Goal: Information Seeking & Learning: Check status

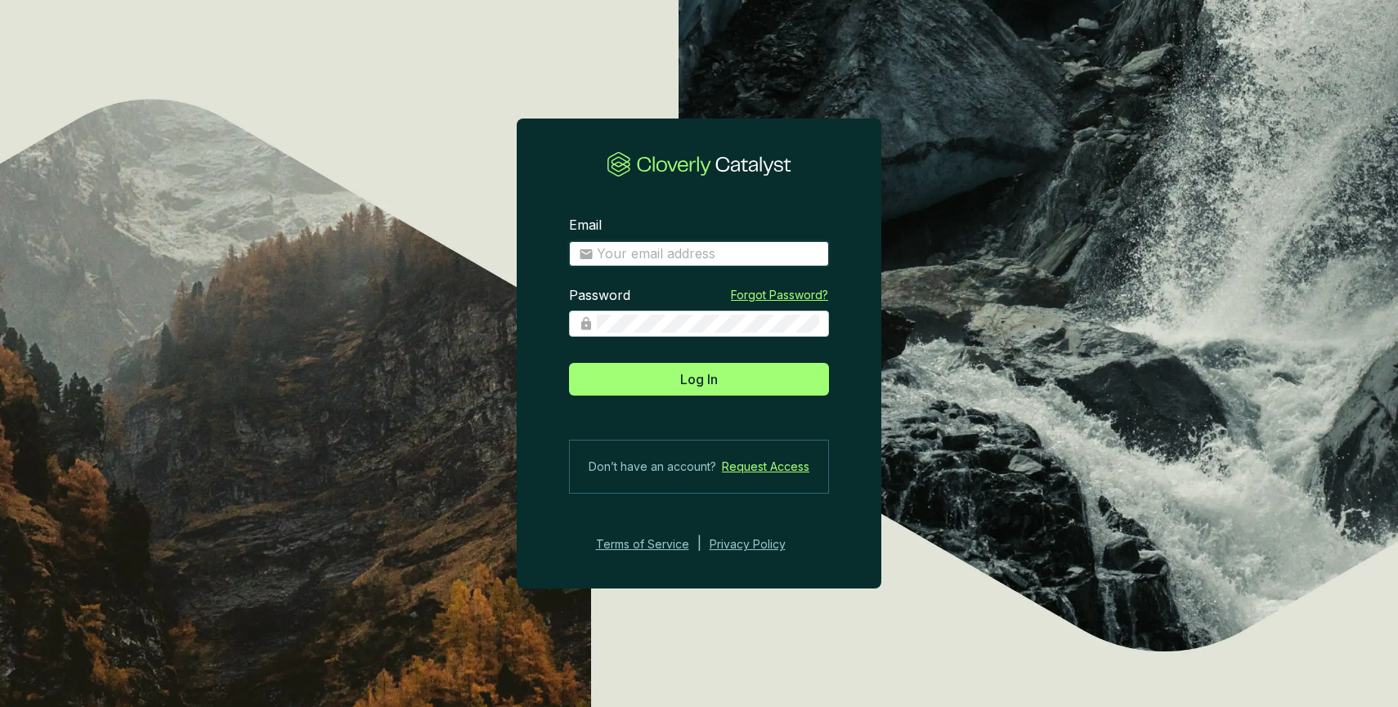
click at [619, 255] on input "Email" at bounding box center [708, 254] width 222 height 18
type input "crobertson@rebellionenergy.com"
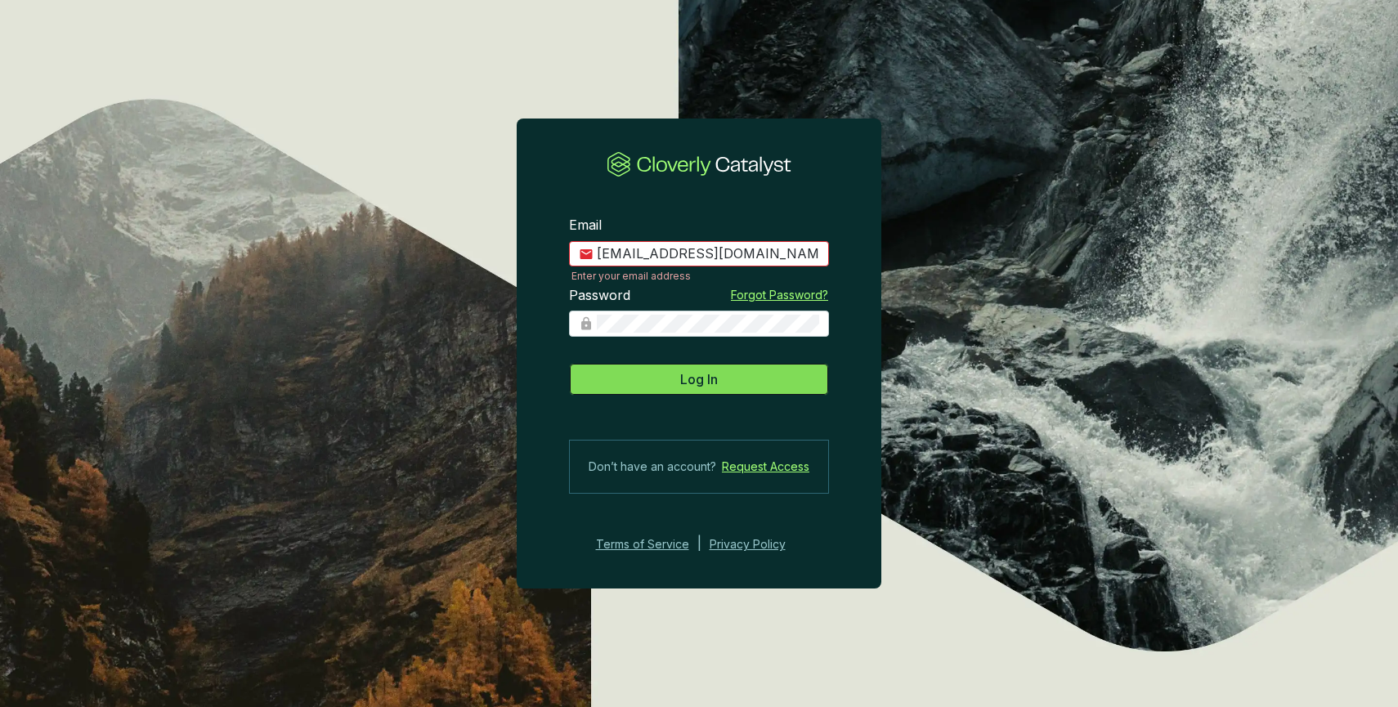
click at [709, 381] on span "Log In" at bounding box center [699, 379] width 38 height 20
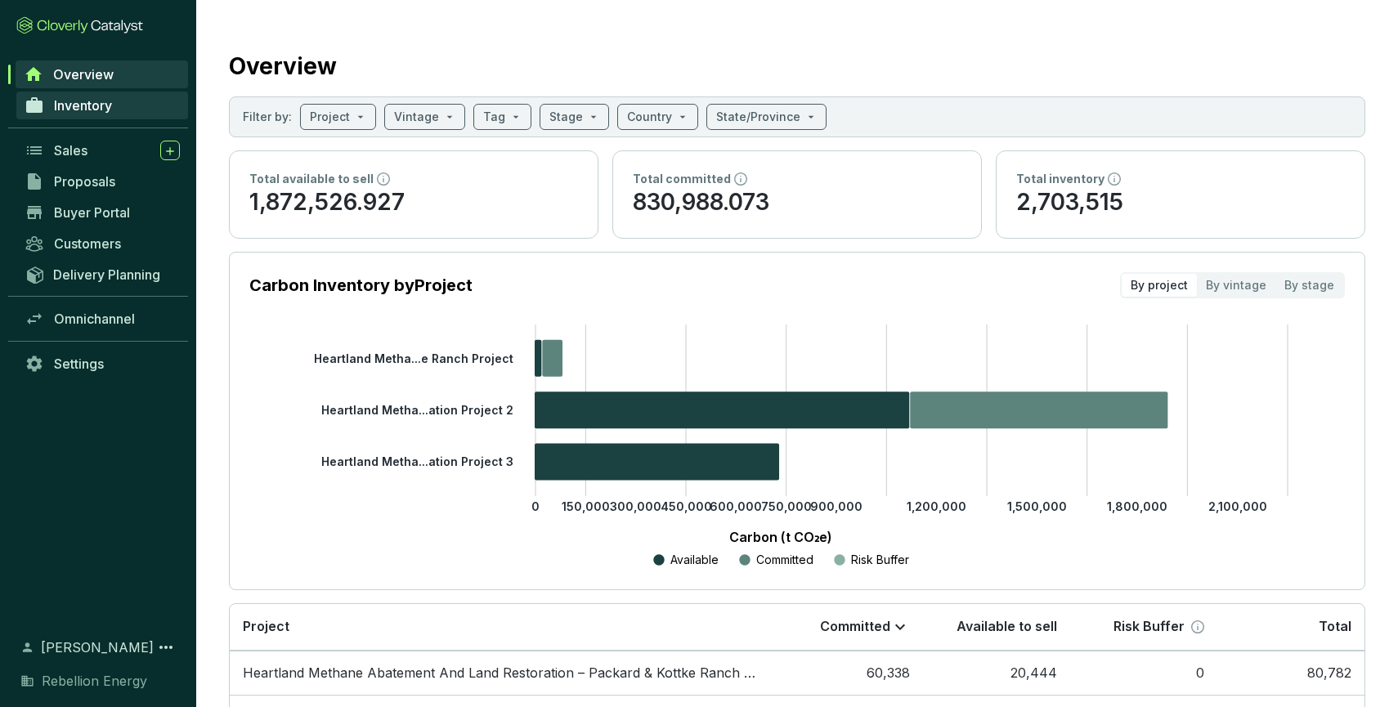
click at [101, 113] on span "Inventory" at bounding box center [83, 105] width 58 height 16
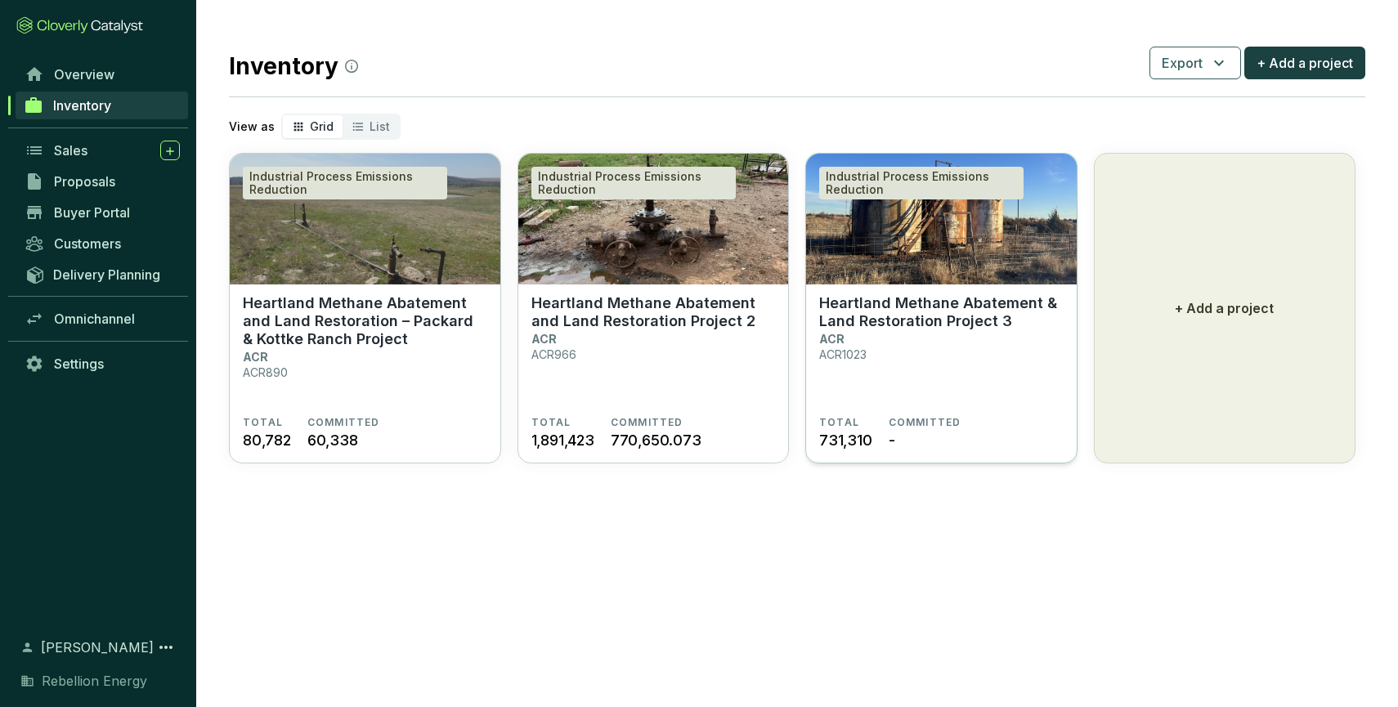
click at [967, 284] on img at bounding box center [941, 219] width 271 height 131
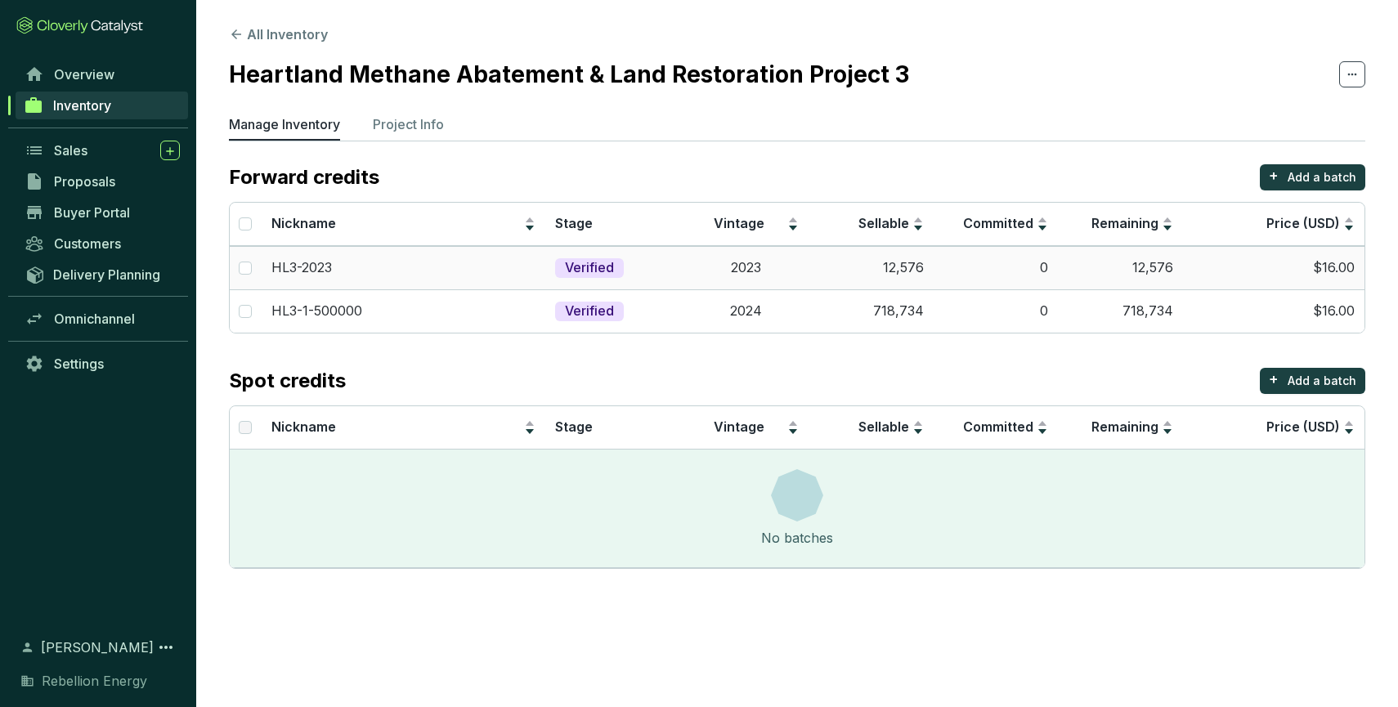
click at [602, 265] on p "Verified" at bounding box center [589, 268] width 49 height 18
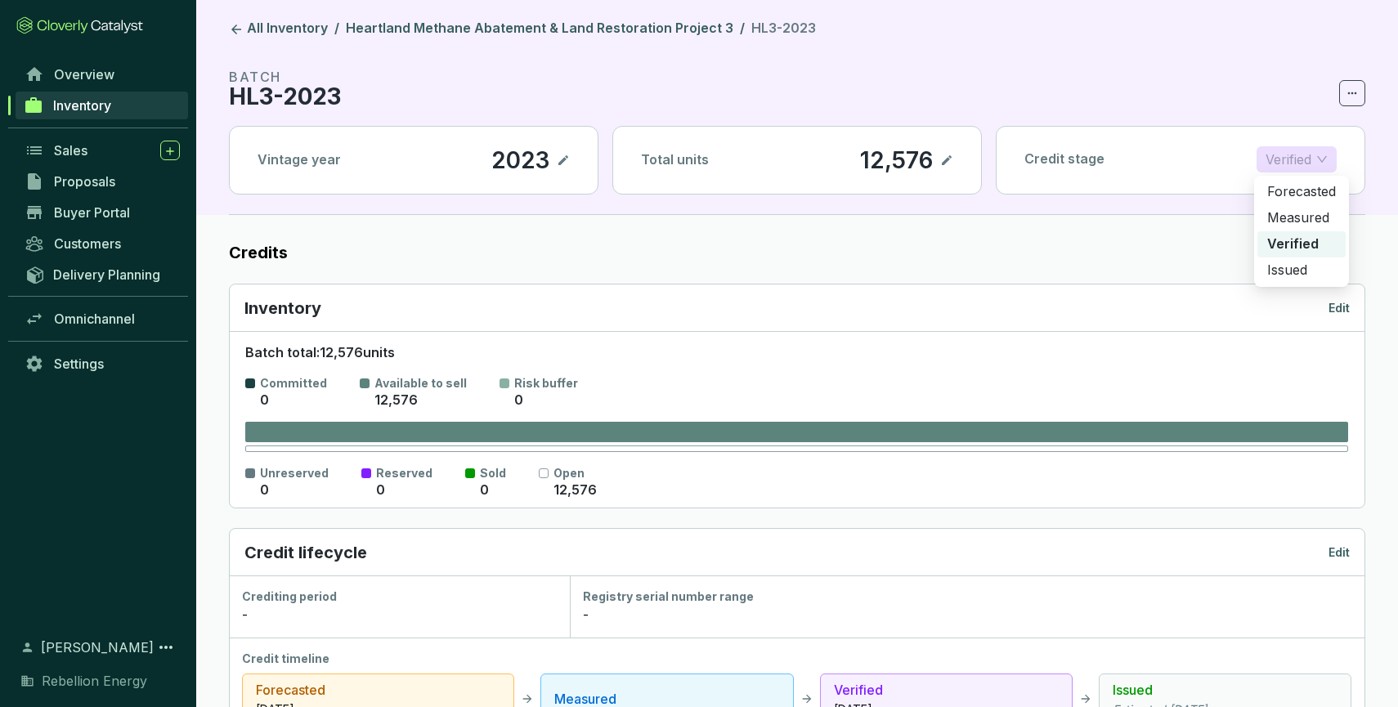
click at [1304, 154] on p "Verified" at bounding box center [1288, 159] width 46 height 25
click at [1295, 270] on p "Issued" at bounding box center [1301, 271] width 69 height 18
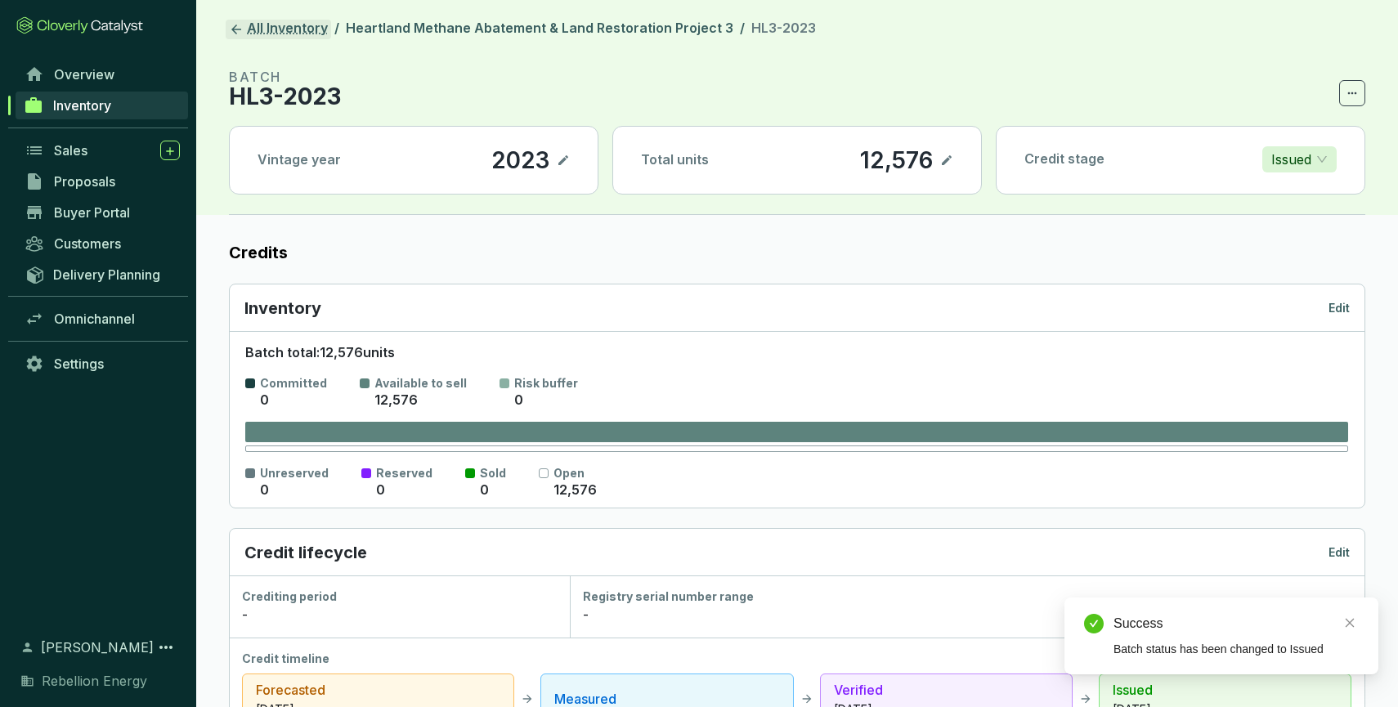
click at [227, 28] on link "All Inventory" at bounding box center [278, 30] width 105 height 20
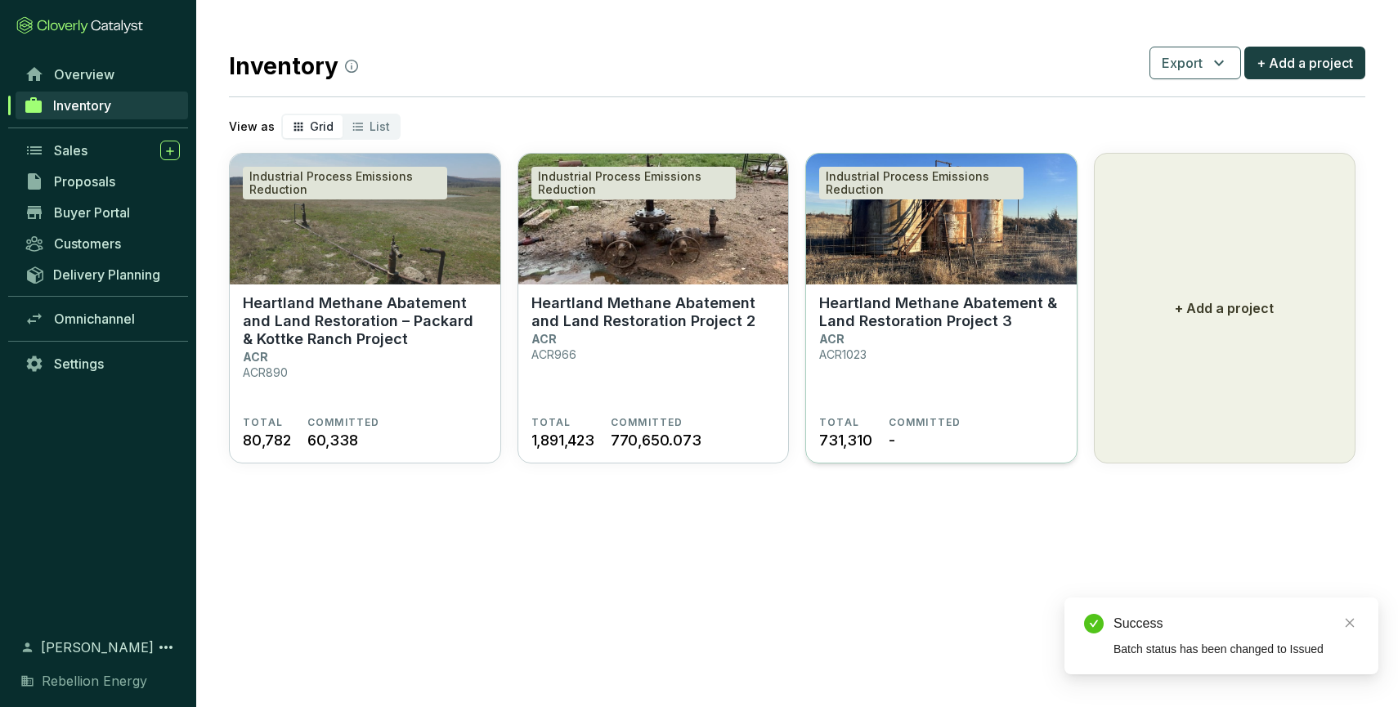
click at [968, 370] on section "Heartland Methane Abatement & Land Restoration Project 3 ACR ACR1023" at bounding box center [941, 355] width 244 height 122
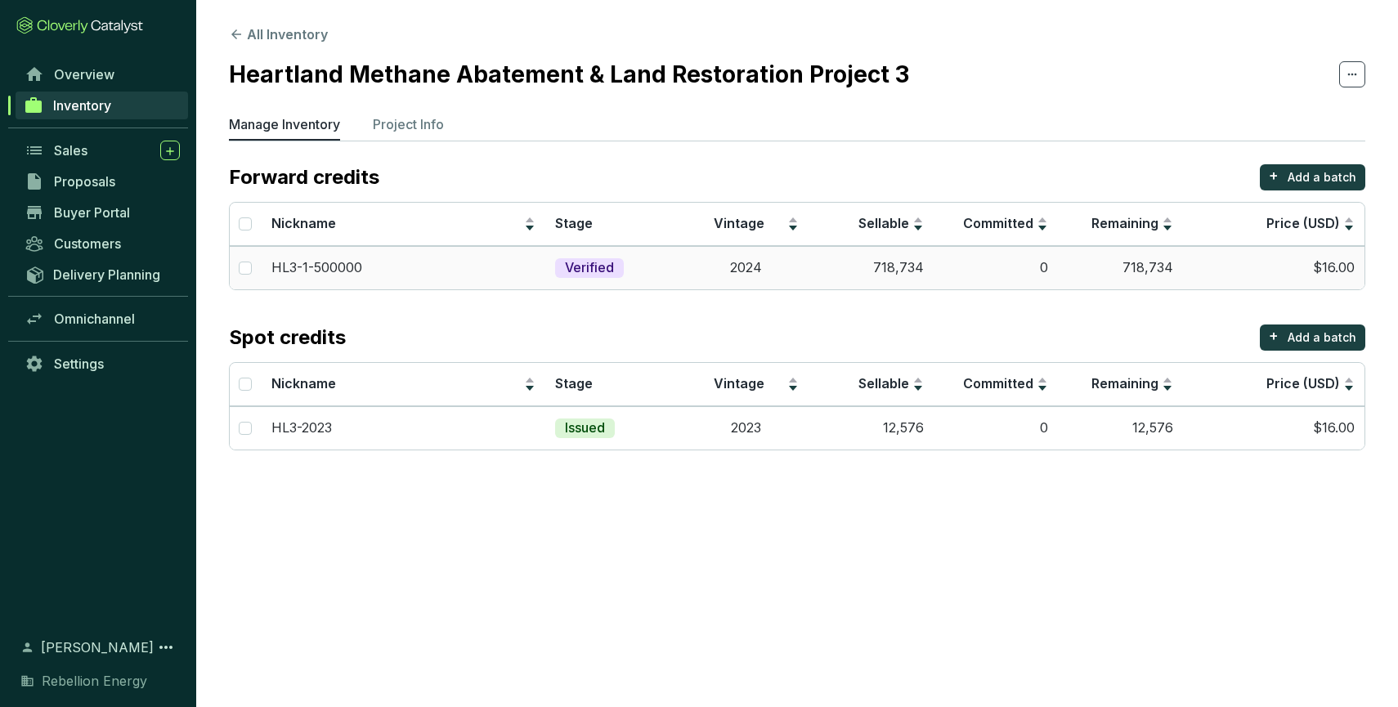
click at [320, 260] on p "HL3-1-500000" at bounding box center [316, 268] width 91 height 18
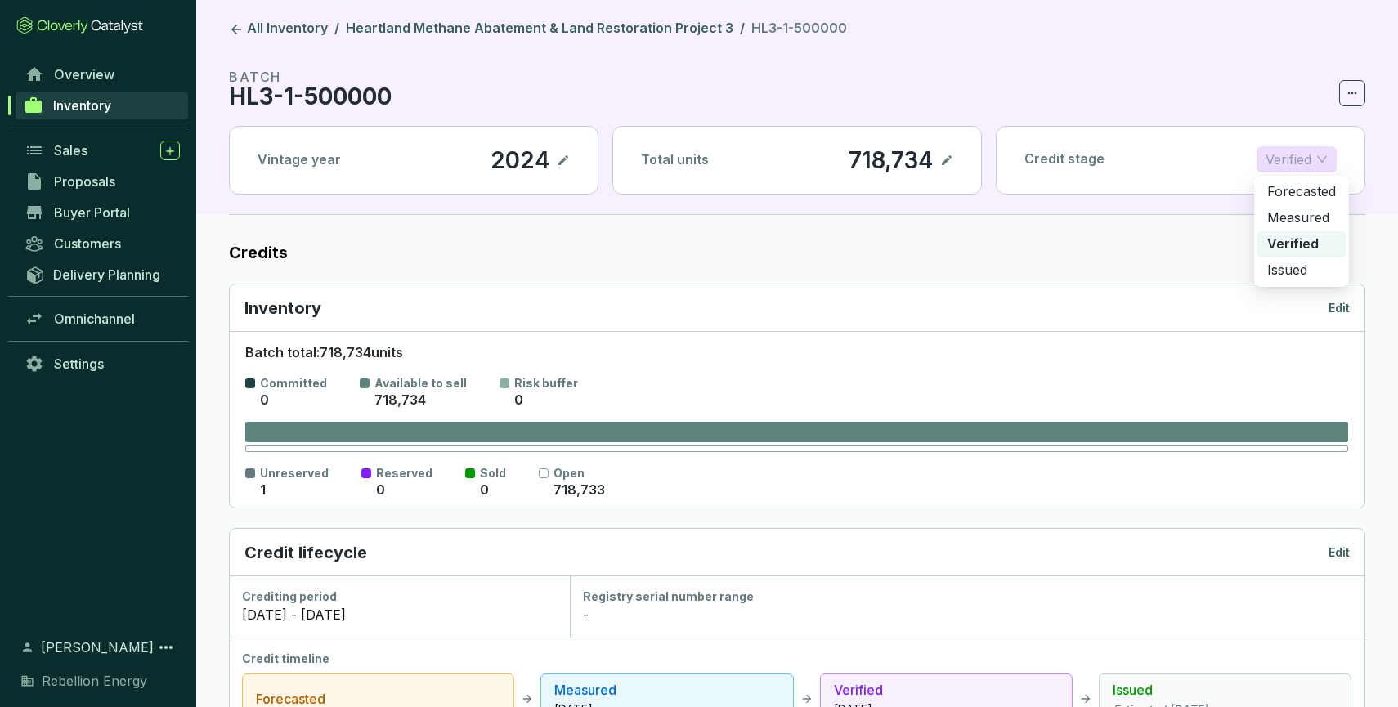
click at [1319, 167] on span "Verified" at bounding box center [1296, 159] width 62 height 25
click at [1294, 269] on p "Issued" at bounding box center [1301, 271] width 69 height 18
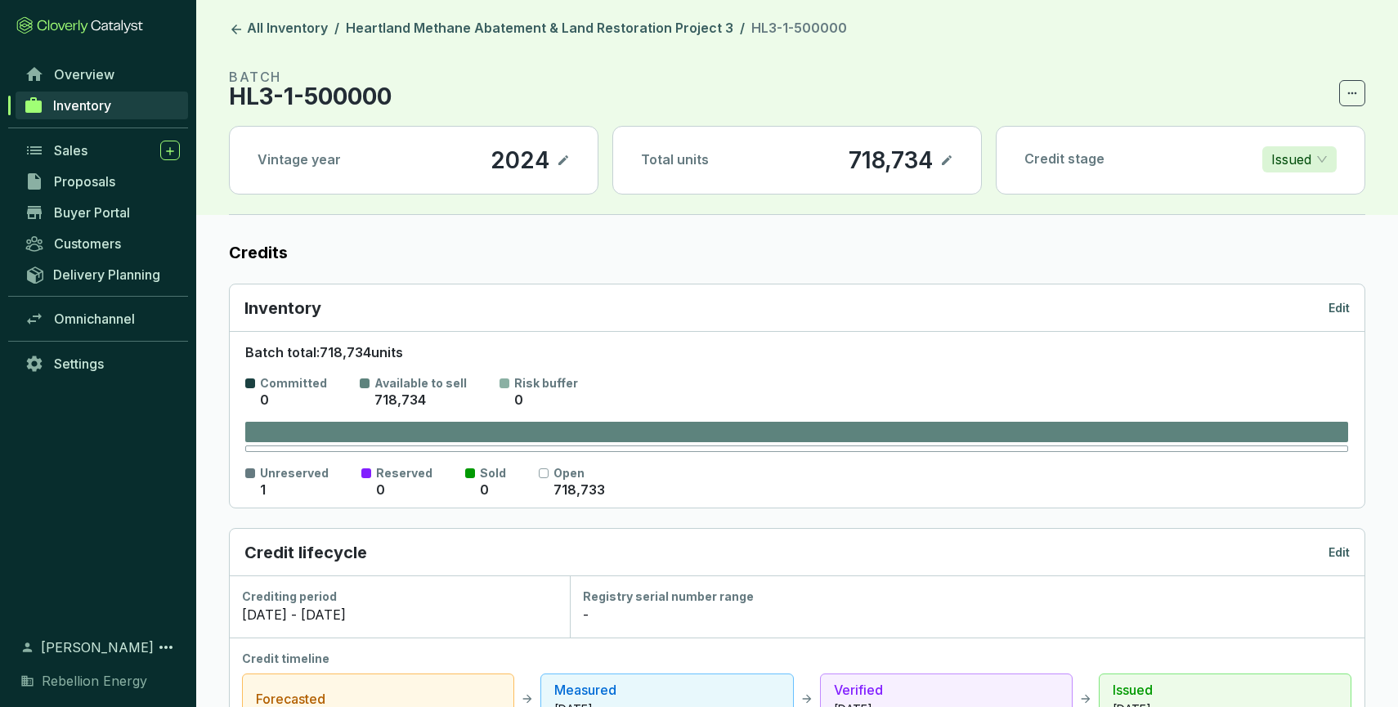
click at [870, 152] on p "718,734" at bounding box center [890, 160] width 86 height 28
drag, startPoint x: 847, startPoint y: 155, endPoint x: 957, endPoint y: 152, distance: 110.4
click at [957, 152] on div "Total units 718,734" at bounding box center [797, 160] width 368 height 67
click at [870, 150] on p "718,734" at bounding box center [890, 160] width 86 height 28
click at [942, 162] on icon at bounding box center [946, 160] width 10 height 10
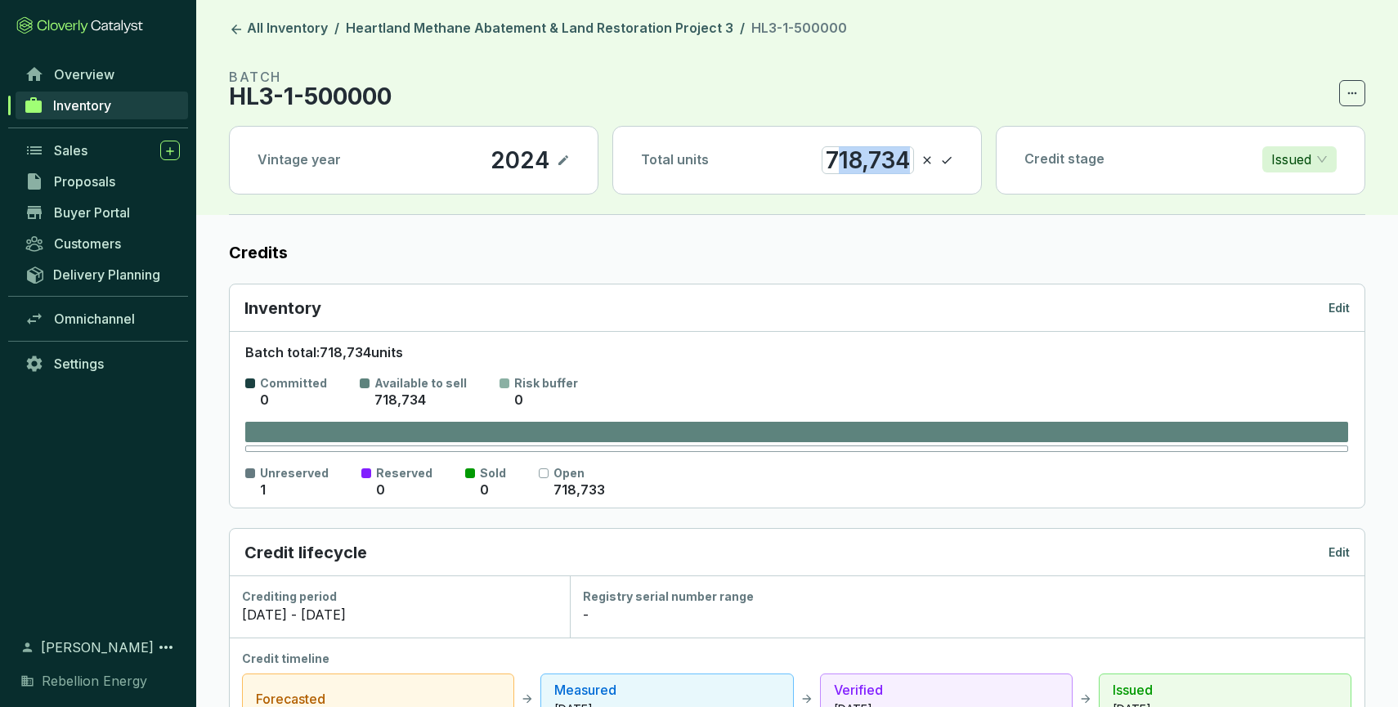
drag, startPoint x: 828, startPoint y: 159, endPoint x: 1017, endPoint y: 166, distance: 188.9
click at [1017, 166] on div "Vintage year 2024 Total units 718,734 Credit stage Issued" at bounding box center [797, 160] width 1136 height 69
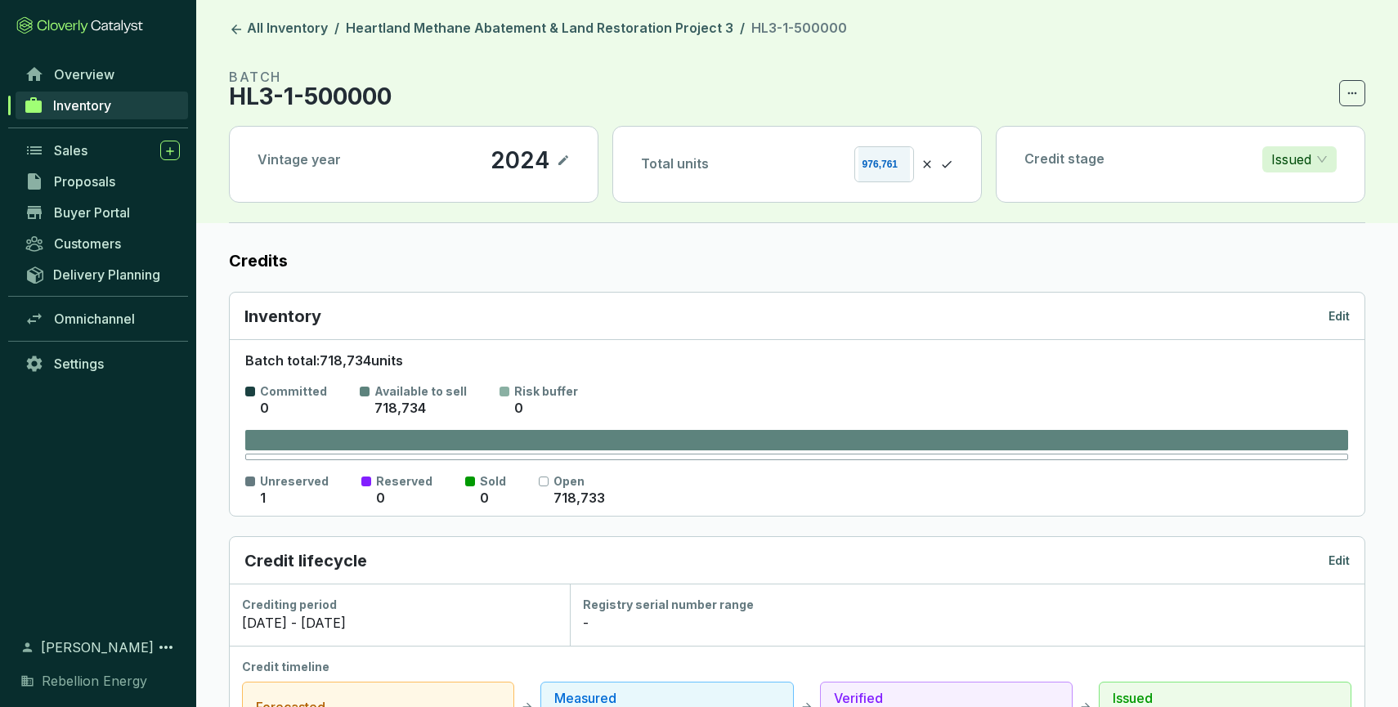
click at [949, 157] on icon at bounding box center [946, 164] width 13 height 20
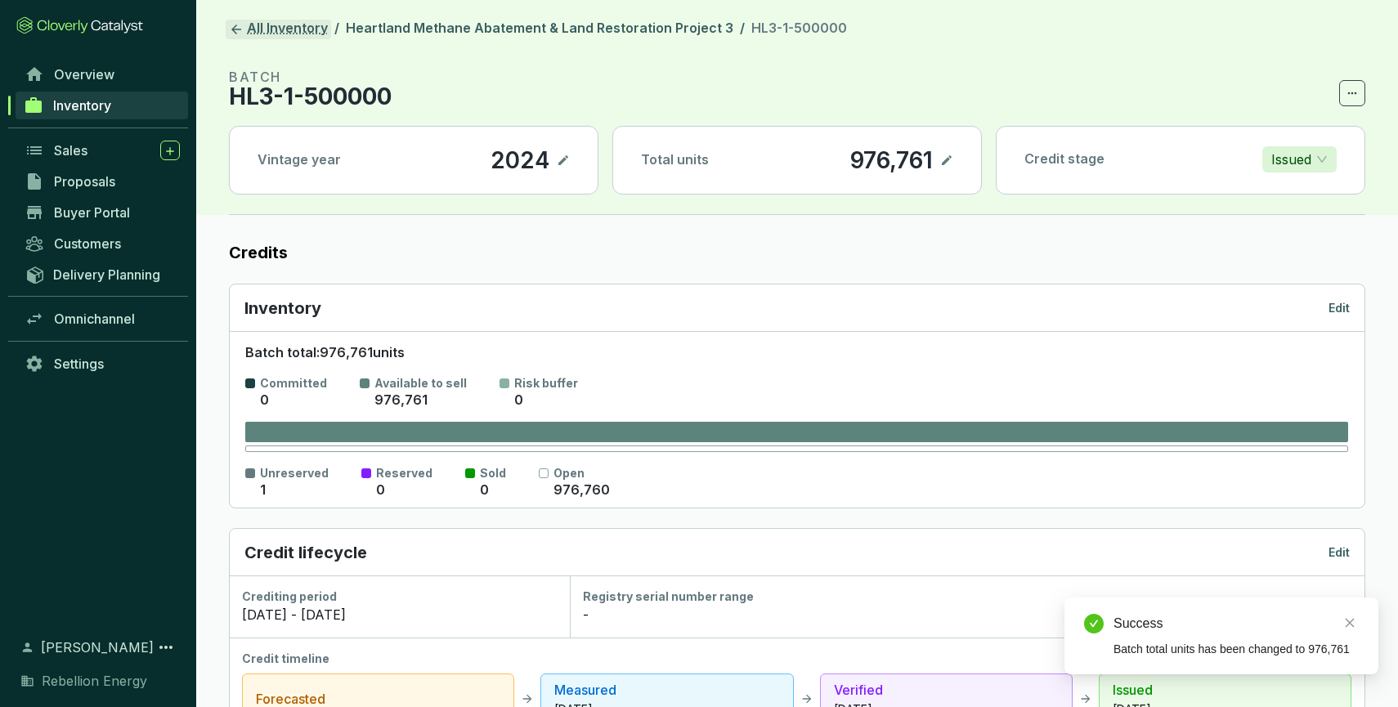
click at [239, 29] on icon at bounding box center [236, 30] width 10 height 10
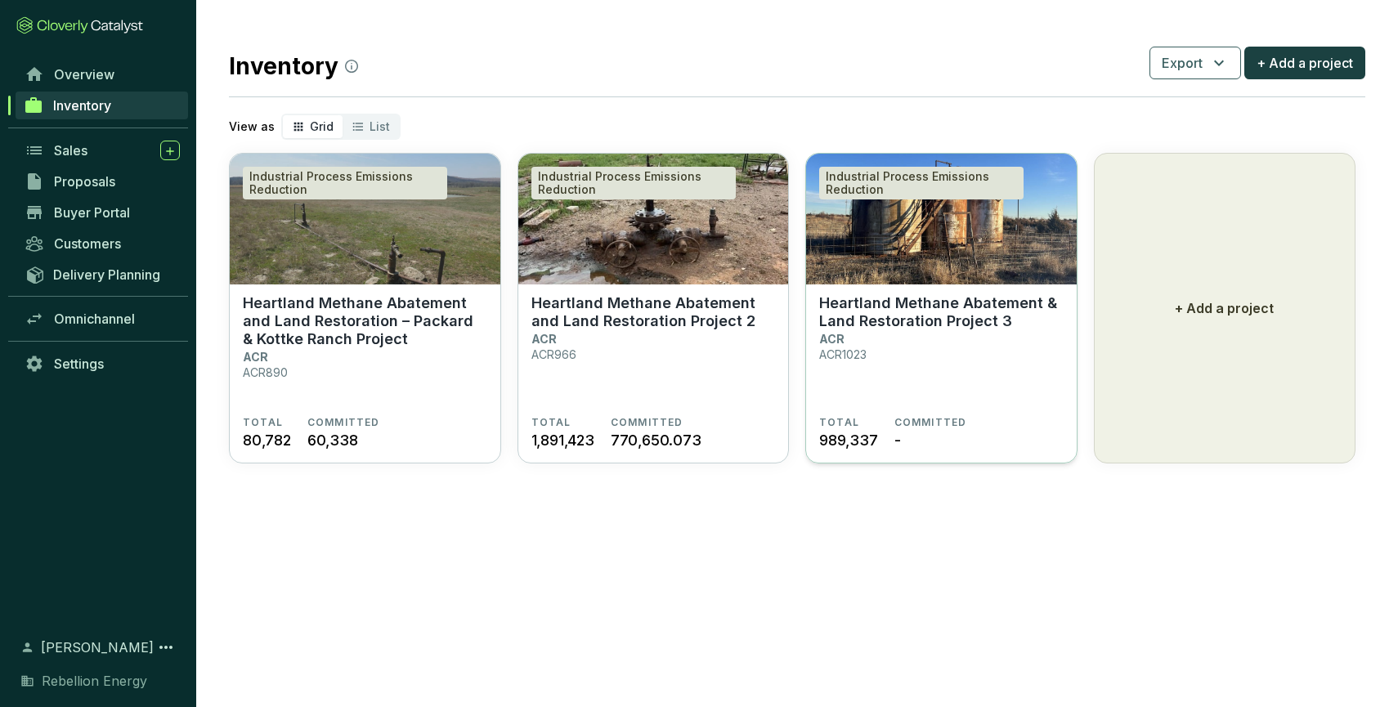
click at [879, 344] on section "Heartland Methane Abatement & Land Restoration Project 3 ACR ACR1023" at bounding box center [941, 355] width 244 height 122
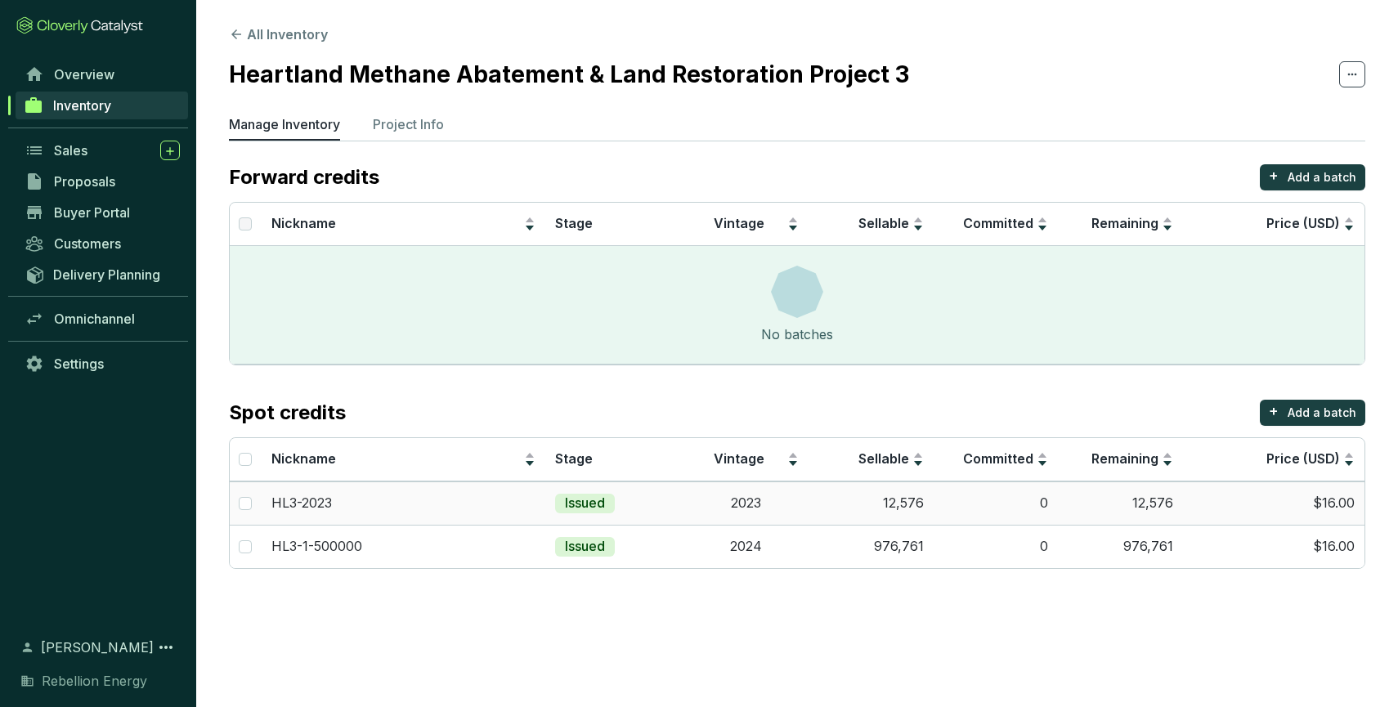
click at [959, 501] on td "0" at bounding box center [995, 502] width 125 height 43
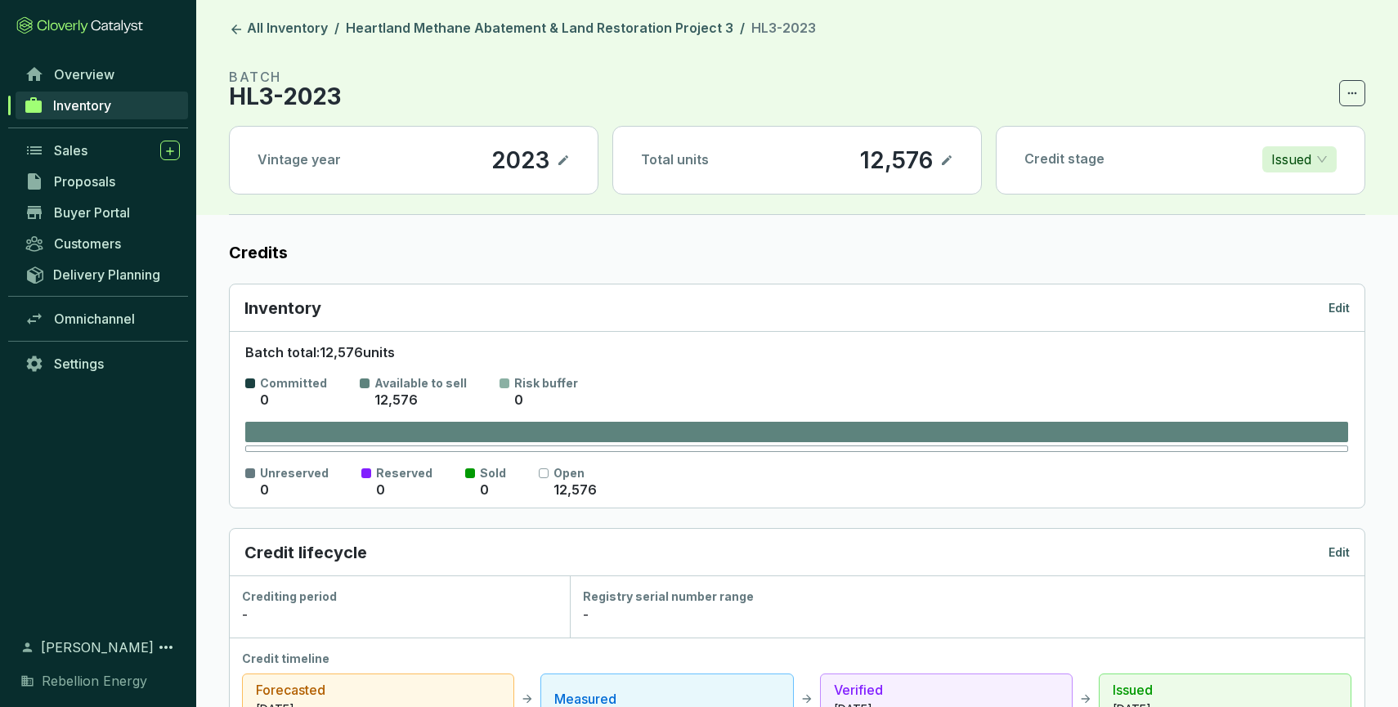
click at [946, 163] on icon at bounding box center [946, 160] width 13 height 20
drag, startPoint x: 835, startPoint y: 157, endPoint x: 1070, endPoint y: 177, distance: 235.4
click at [1068, 177] on div "Vintage year [DATE] Total units 12,576 Credit stage Issued" at bounding box center [797, 160] width 1136 height 69
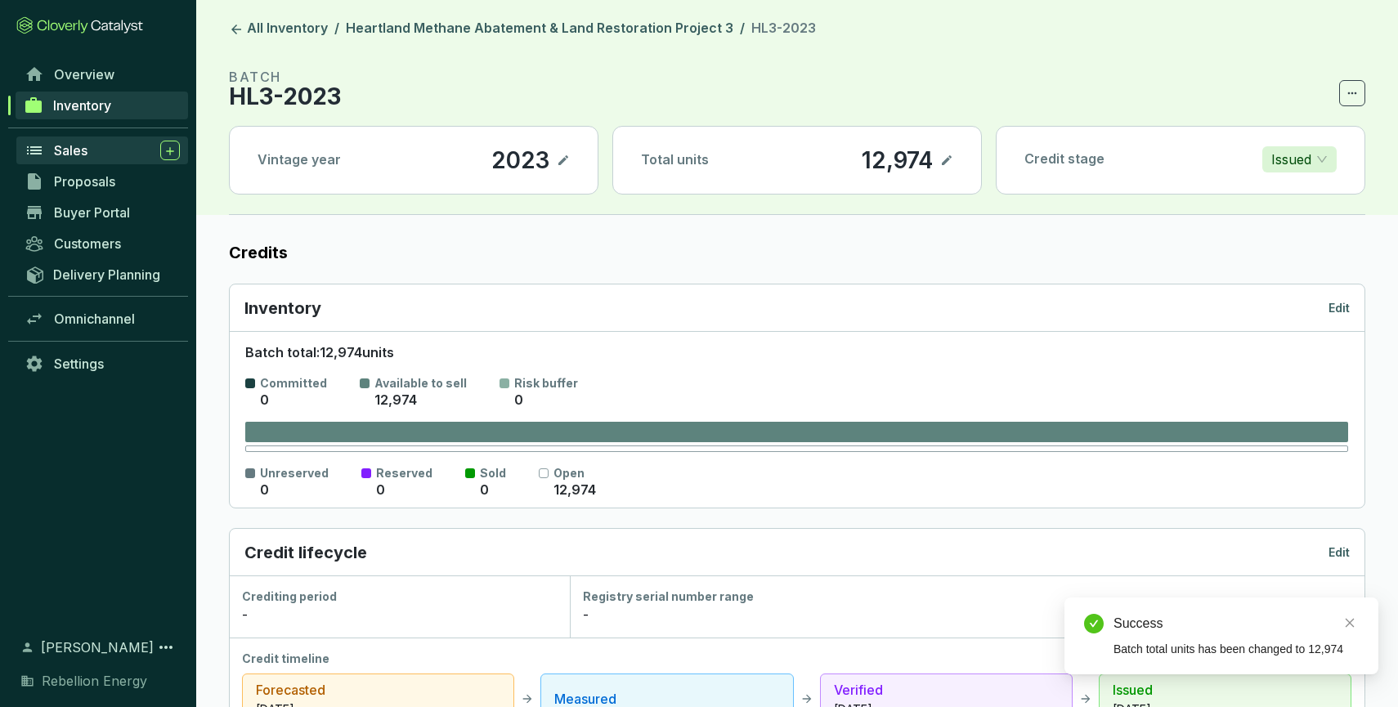
click at [79, 150] on span "Sales" at bounding box center [71, 150] width 34 height 16
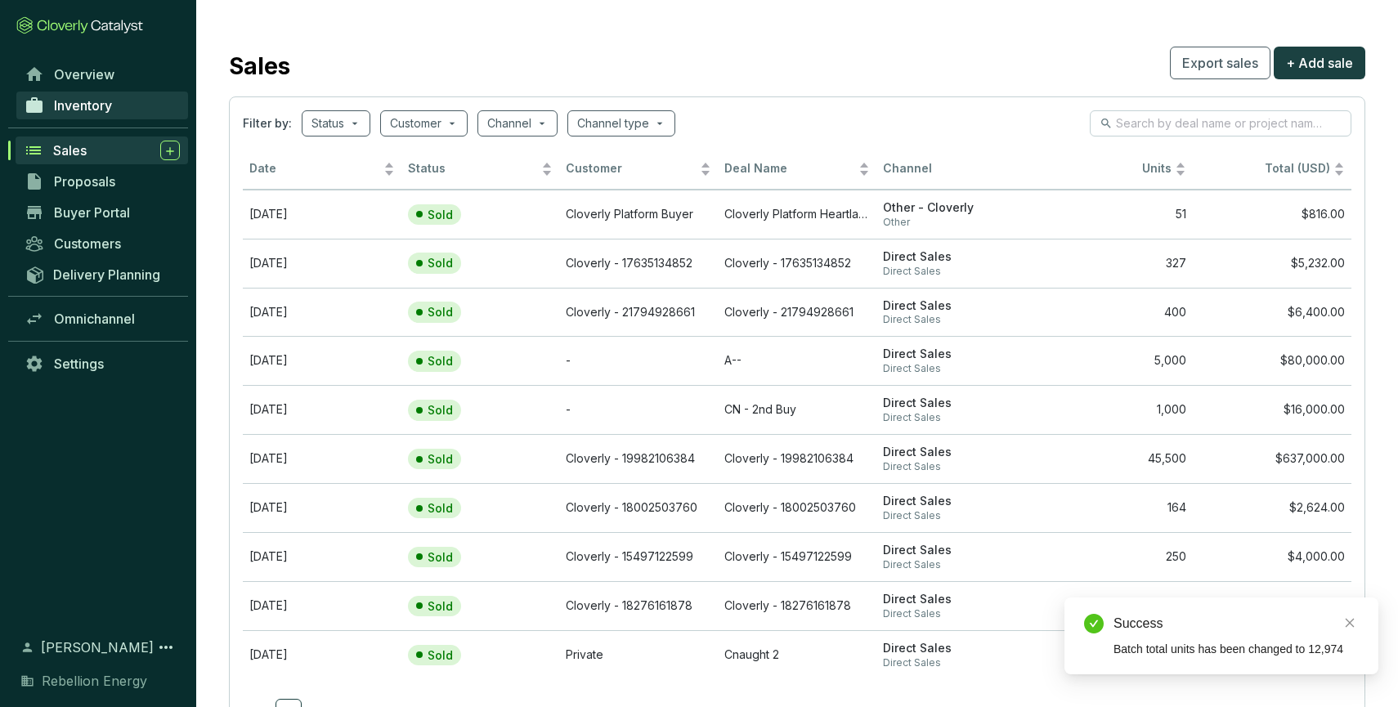
click at [97, 108] on span "Inventory" at bounding box center [83, 105] width 58 height 16
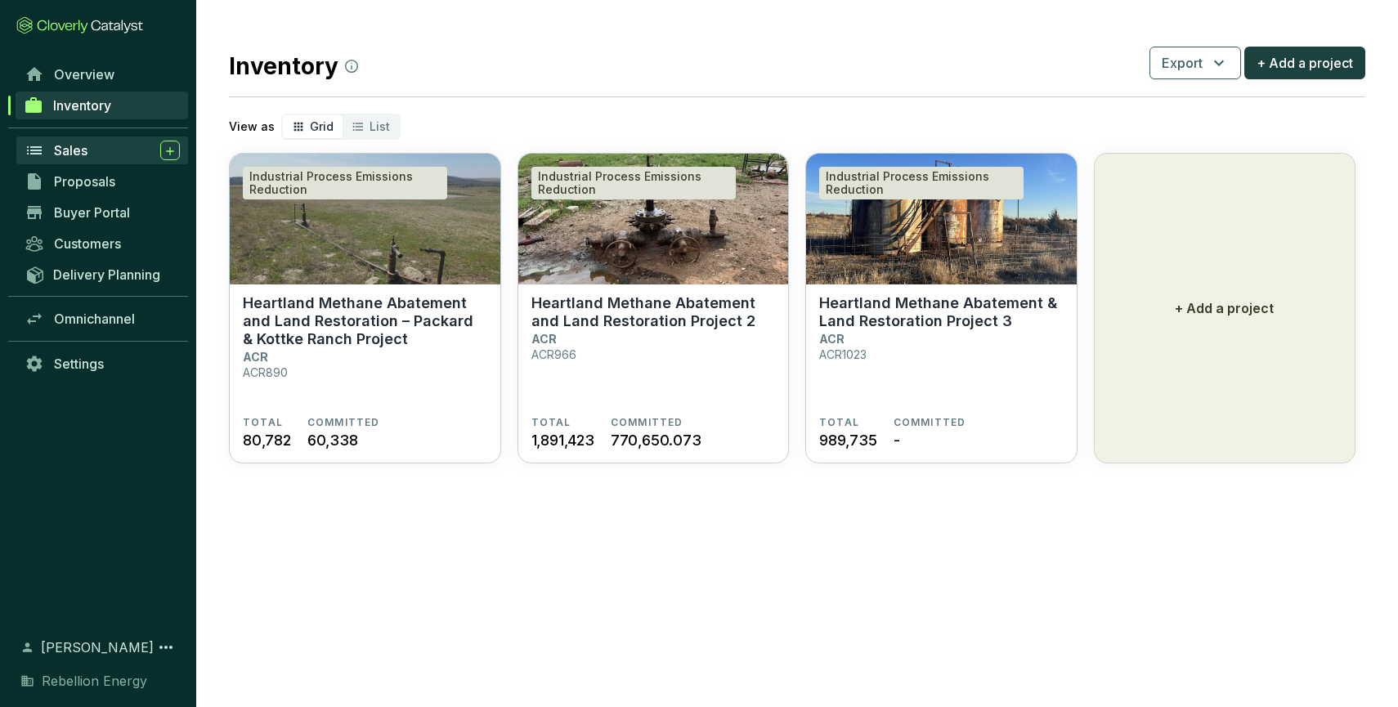
click at [64, 150] on span "Sales" at bounding box center [71, 150] width 34 height 16
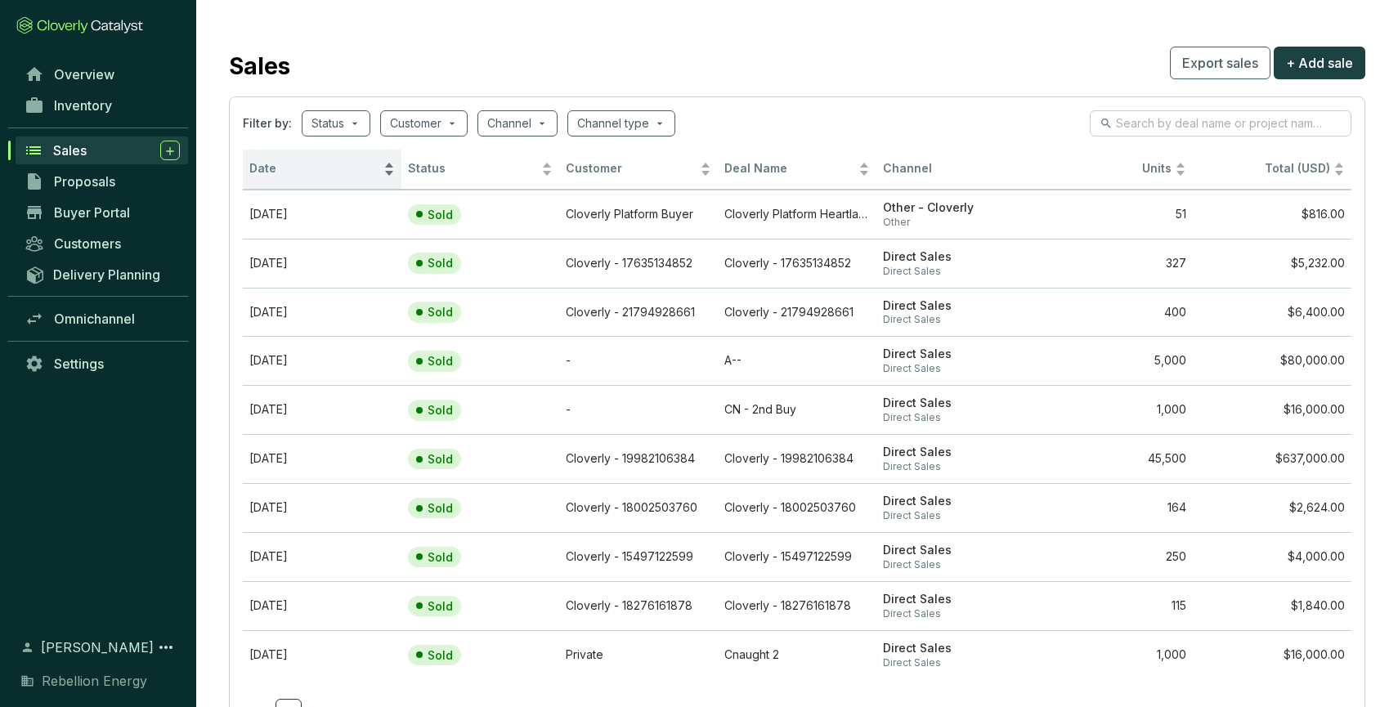
click at [267, 162] on span "Date" at bounding box center [314, 169] width 131 height 16
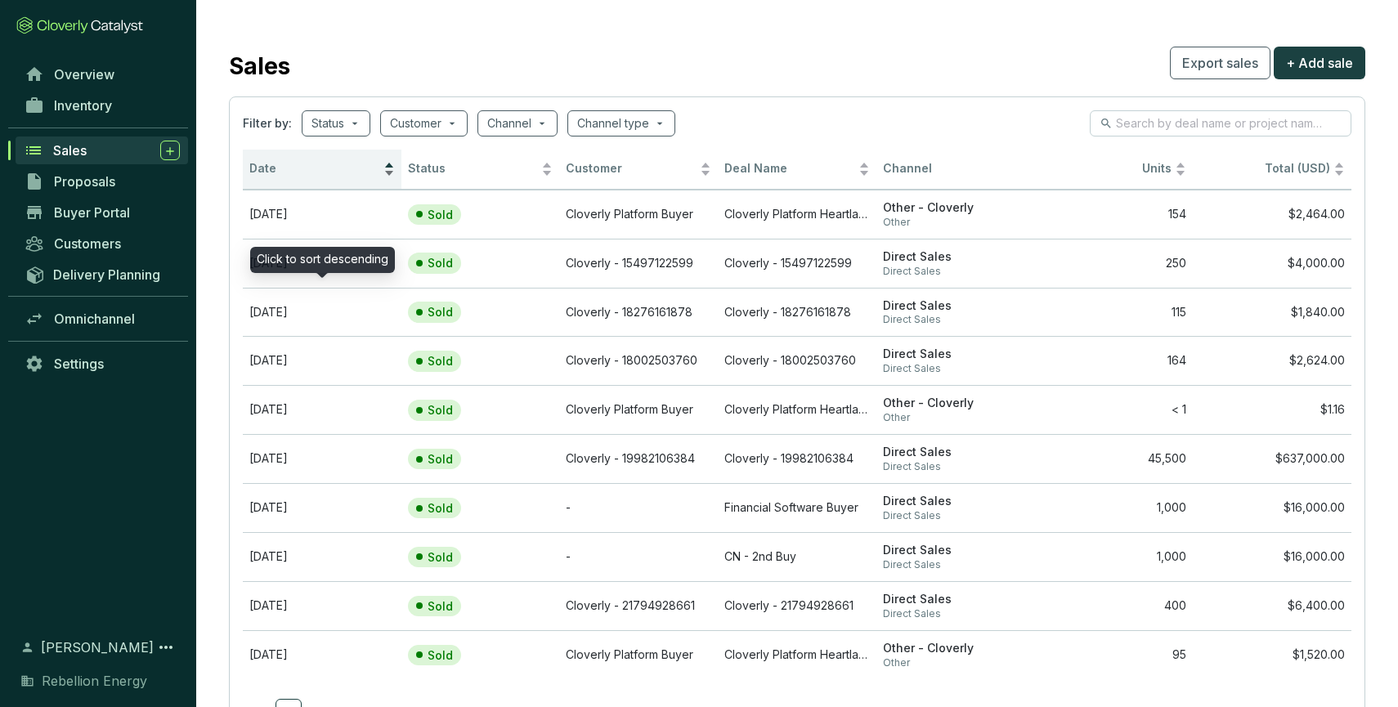
click at [267, 162] on span "Date" at bounding box center [314, 169] width 131 height 16
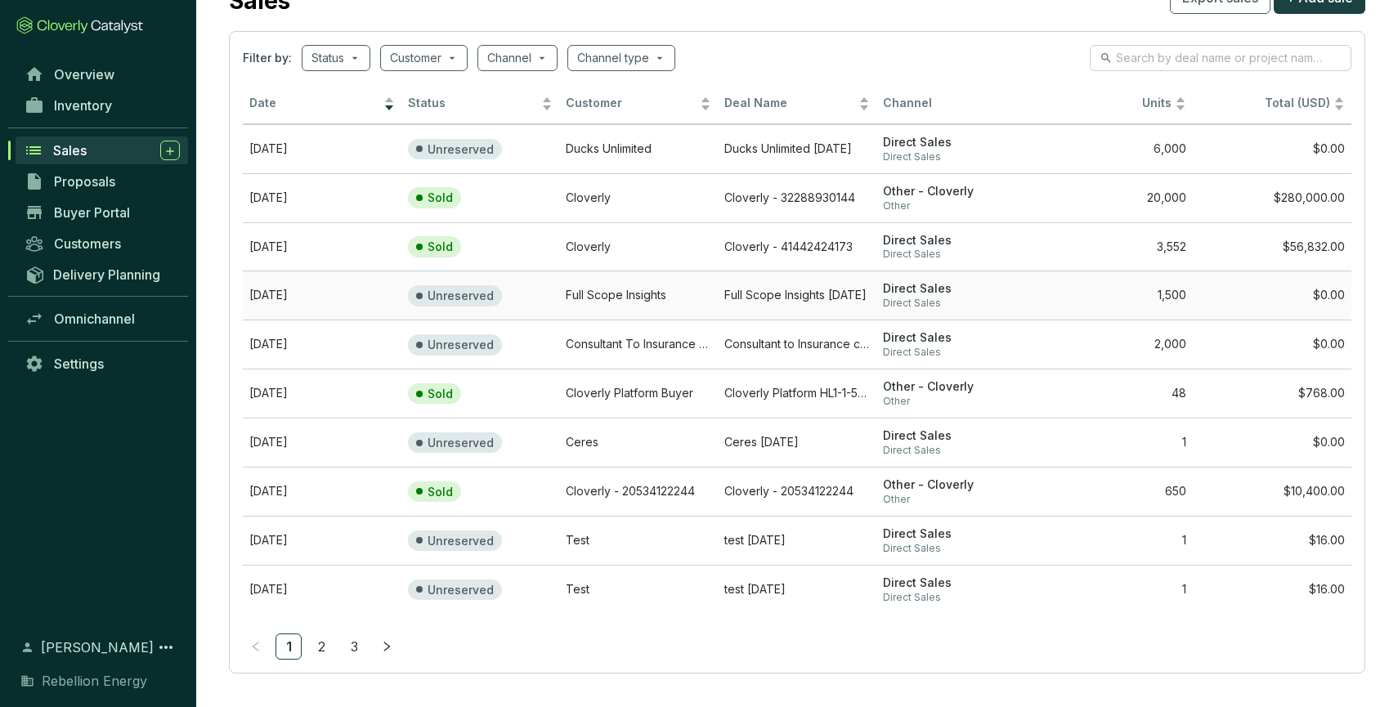
scroll to position [74, 0]
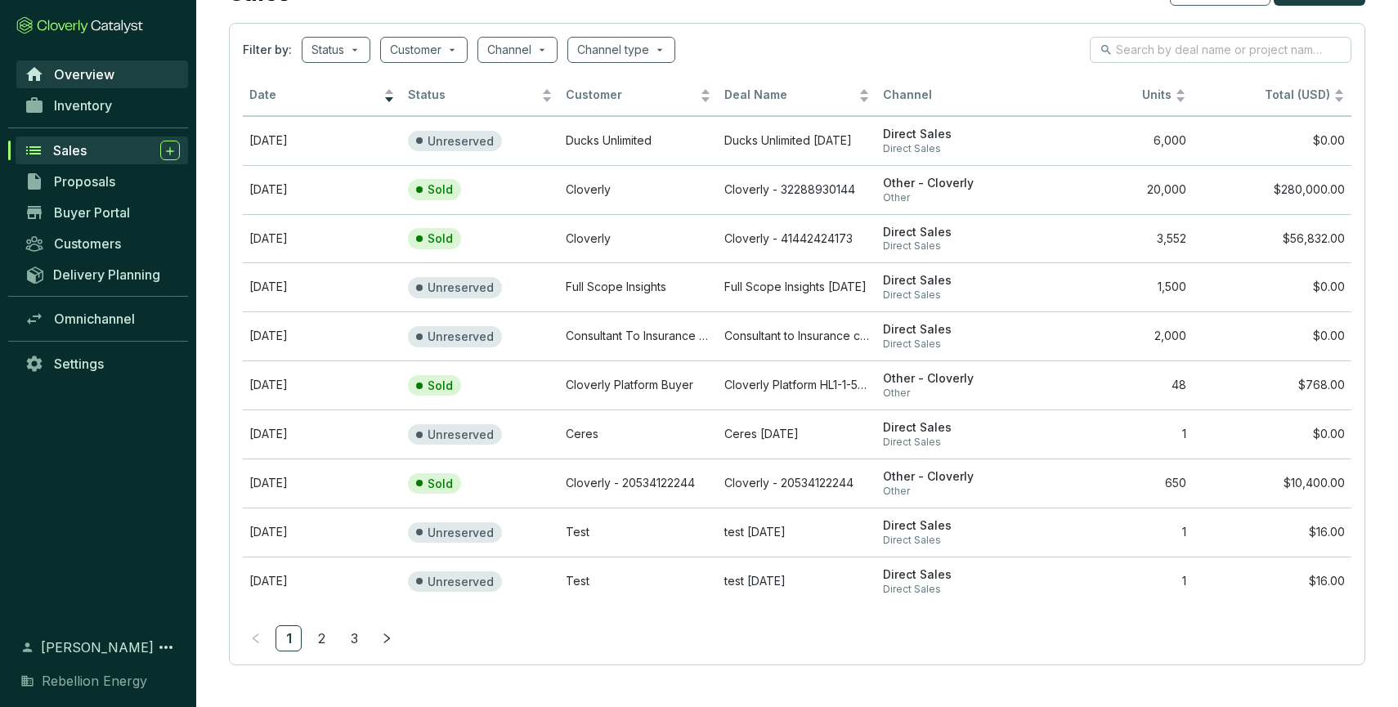
click at [63, 76] on span "Overview" at bounding box center [84, 74] width 60 height 16
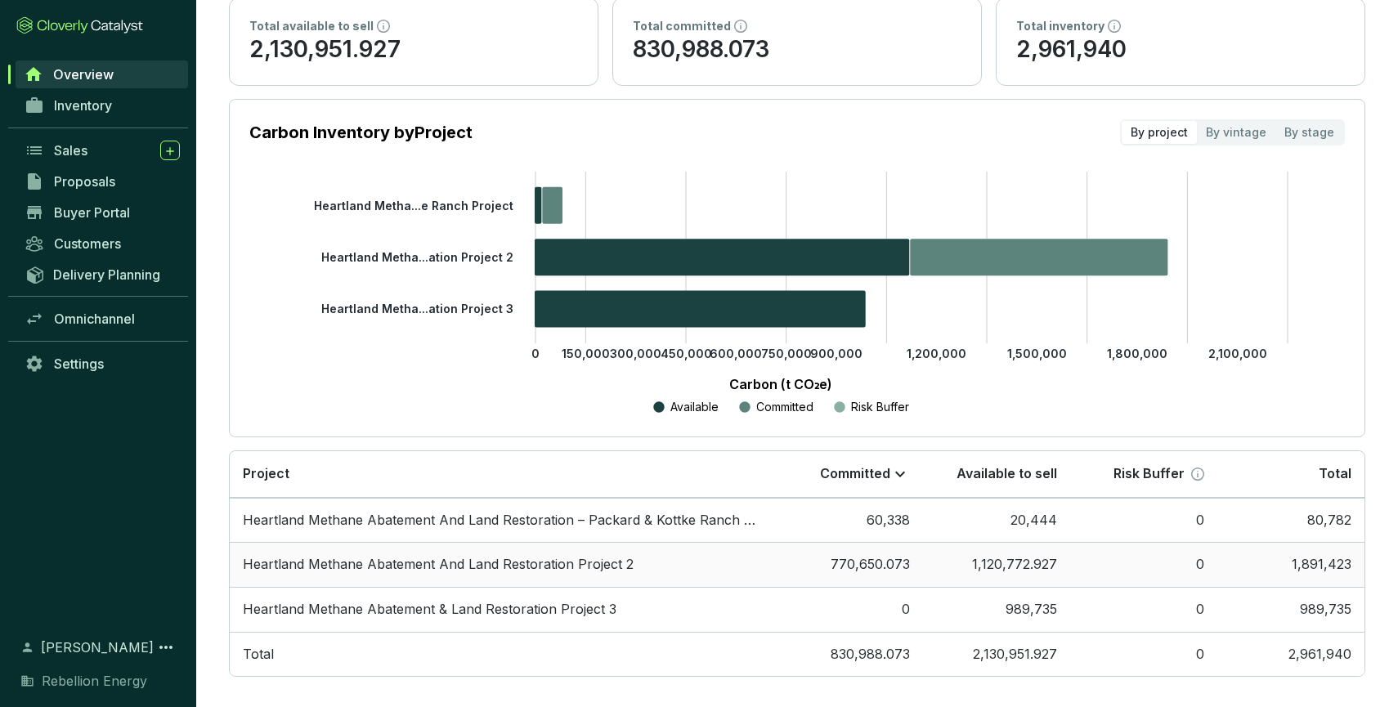
scroll to position [164, 0]
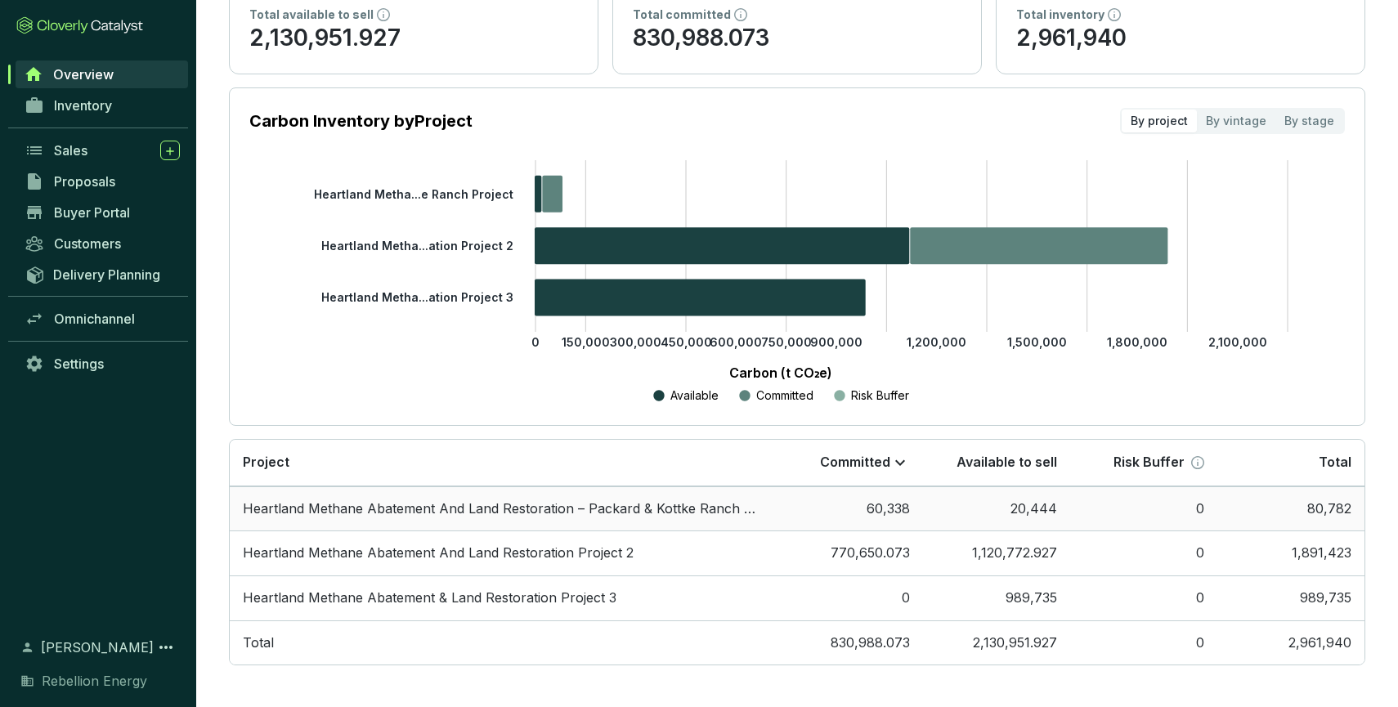
click at [1041, 510] on td "20,444" at bounding box center [996, 508] width 147 height 45
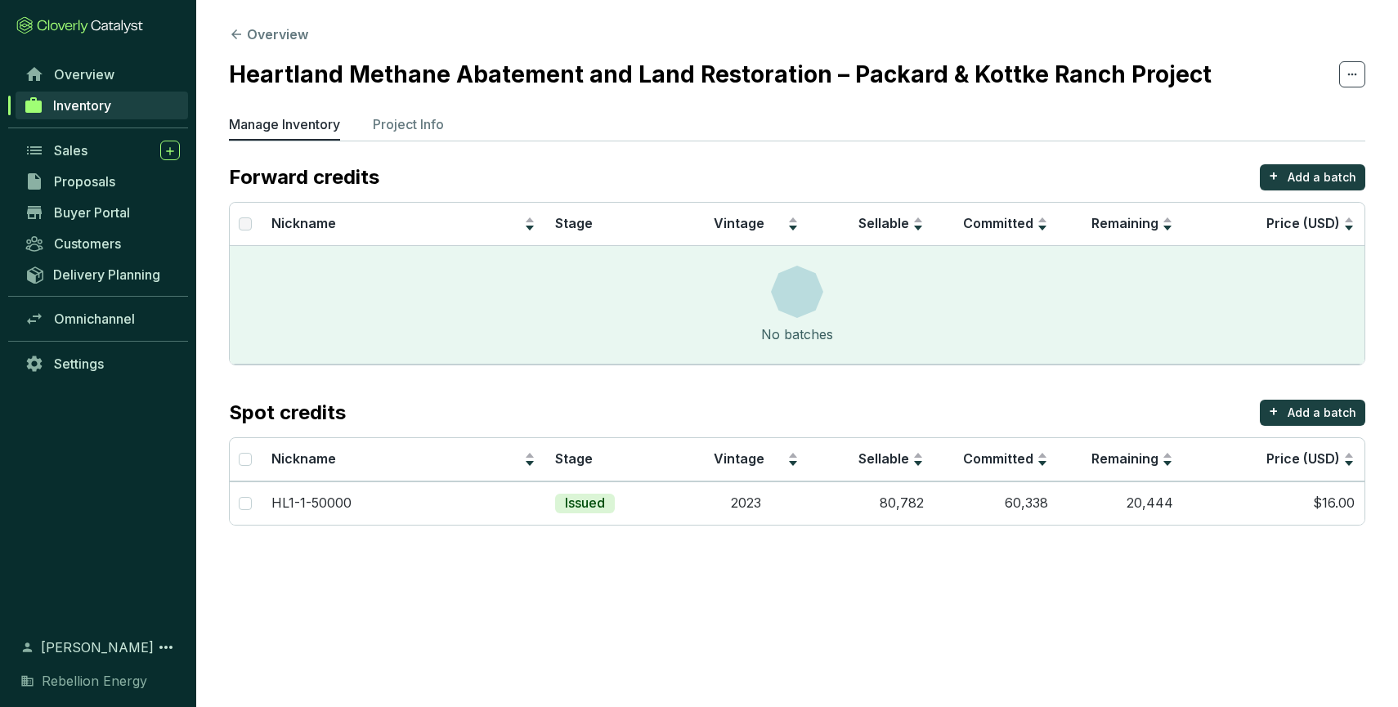
click at [86, 110] on span "Inventory" at bounding box center [82, 105] width 58 height 16
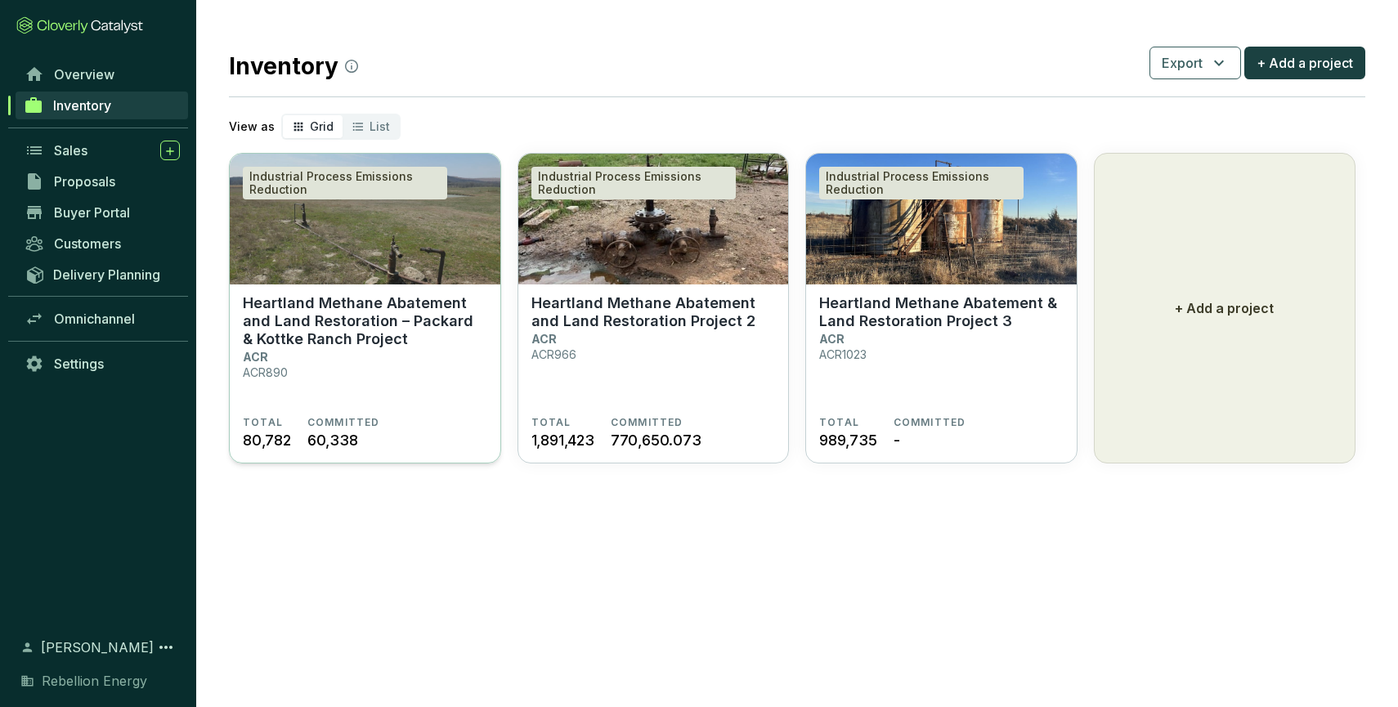
click at [339, 246] on img at bounding box center [365, 219] width 271 height 131
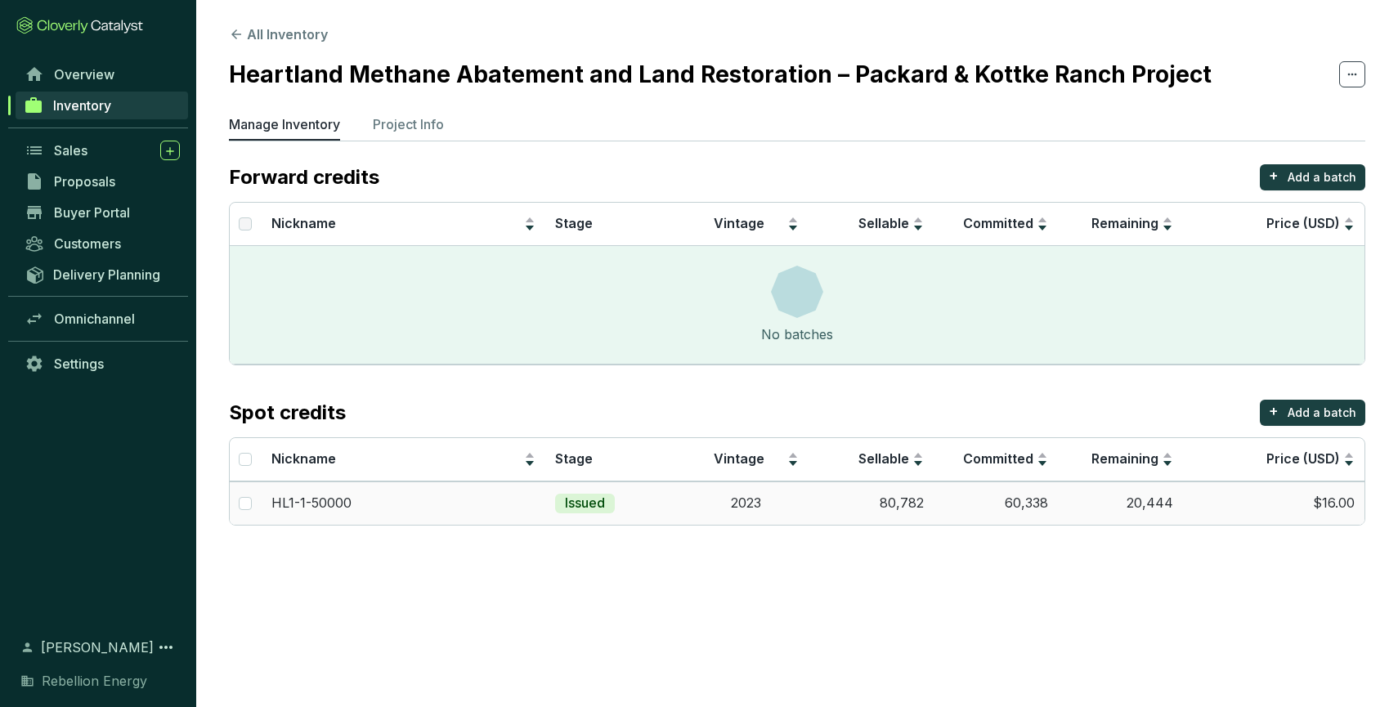
click at [1025, 503] on td "60,338" at bounding box center [995, 502] width 125 height 43
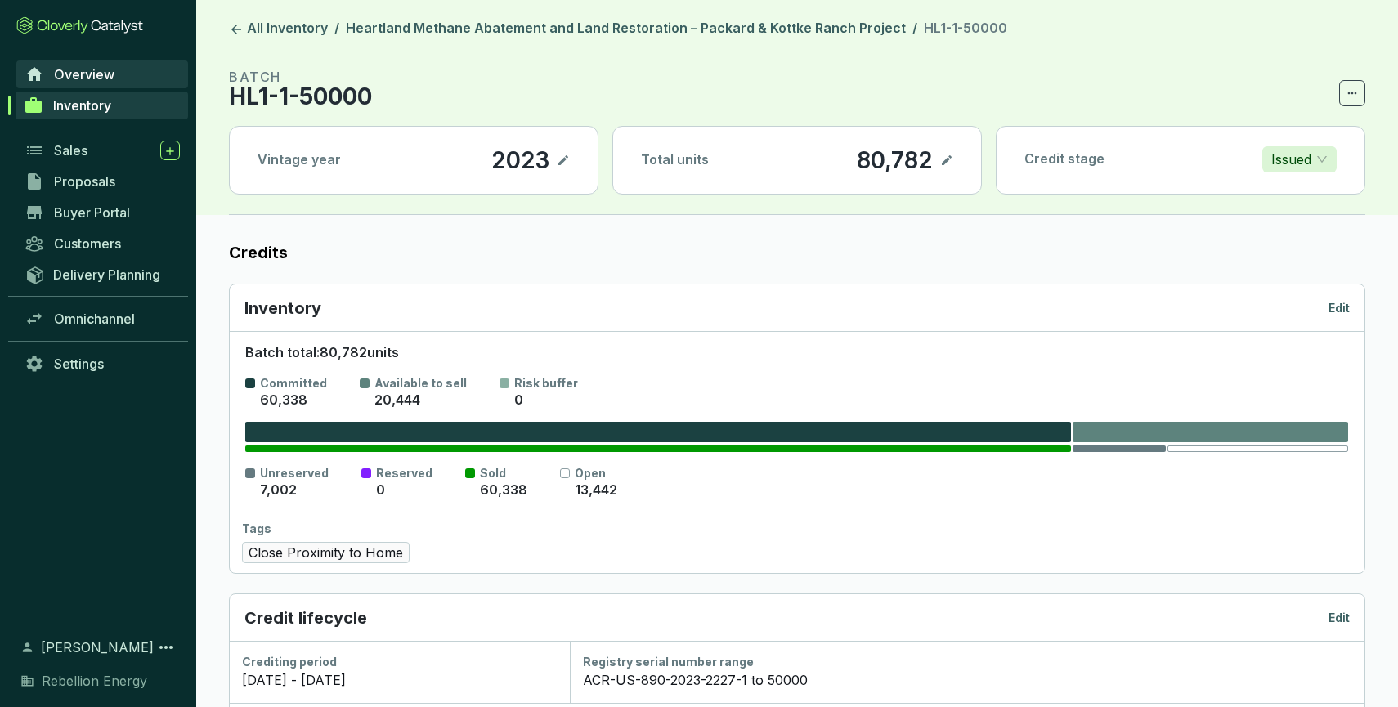
click at [74, 79] on span "Overview" at bounding box center [84, 74] width 60 height 16
